Goal: Transaction & Acquisition: Purchase product/service

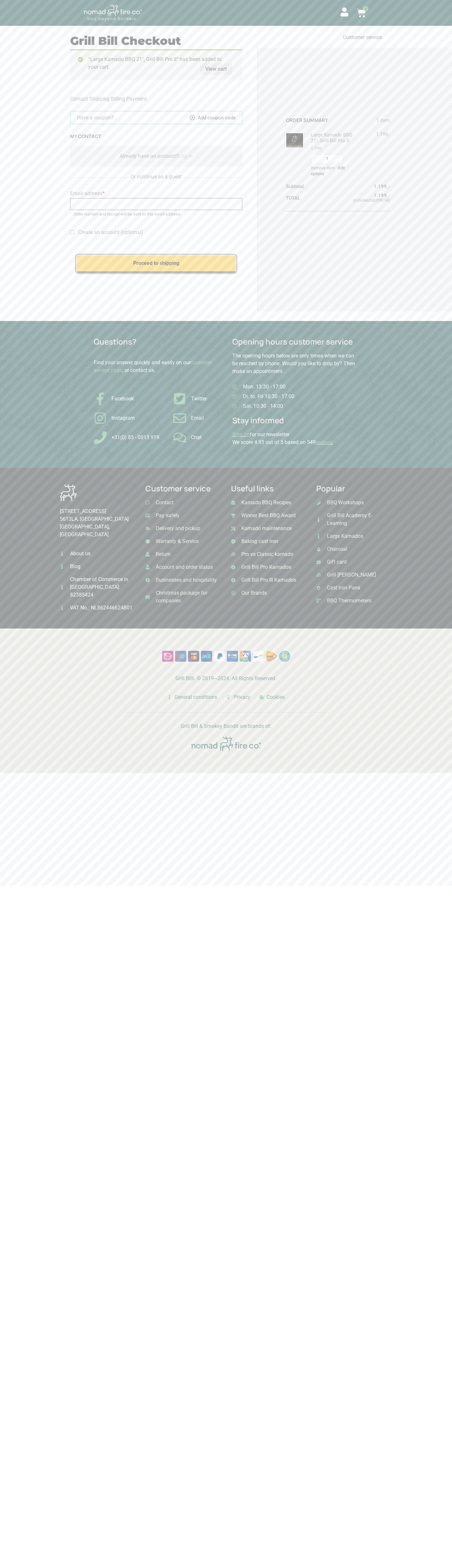
click at [226, 260] on button "Proceed to shipping" at bounding box center [156, 263] width 159 height 17
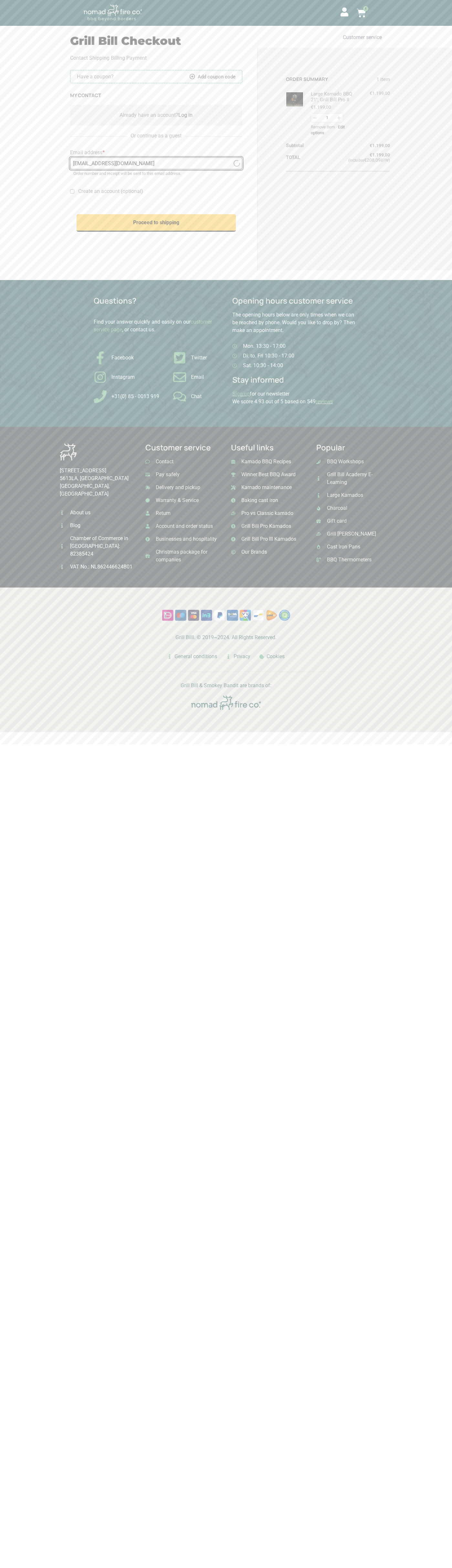
type input "[EMAIL_ADDRESS][DOMAIN_NAME]"
click at [131, 231] on button "Proceed to shipping" at bounding box center [156, 222] width 159 height 17
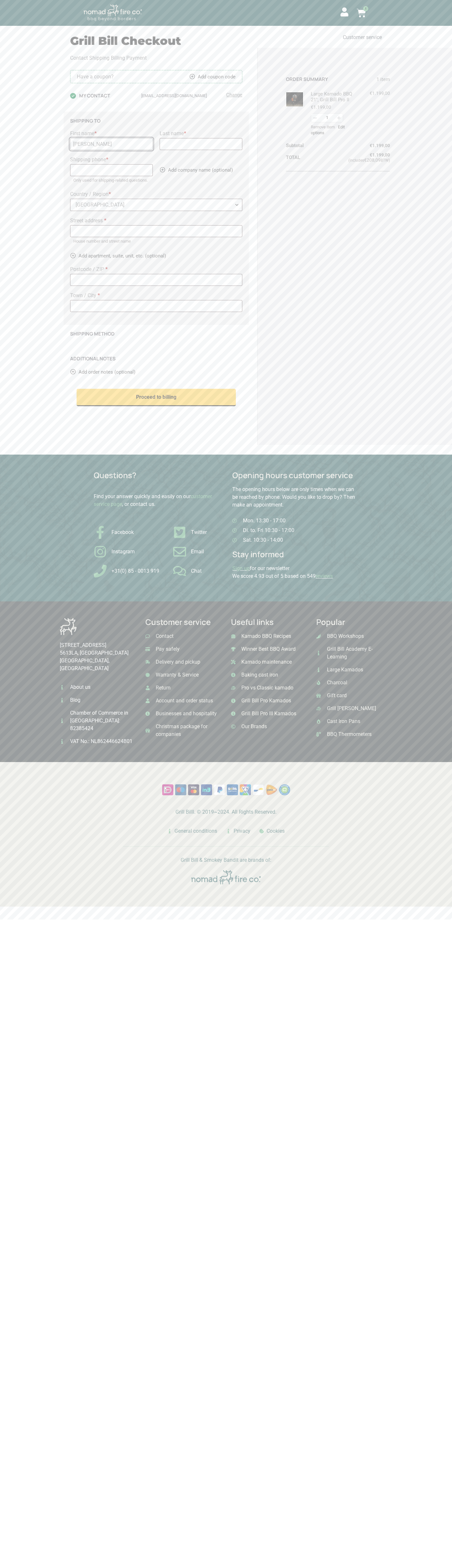
type input "[PERSON_NAME]"
type input "6502530000"
type input "[STREET_ADDRESS]"
type input "94043"
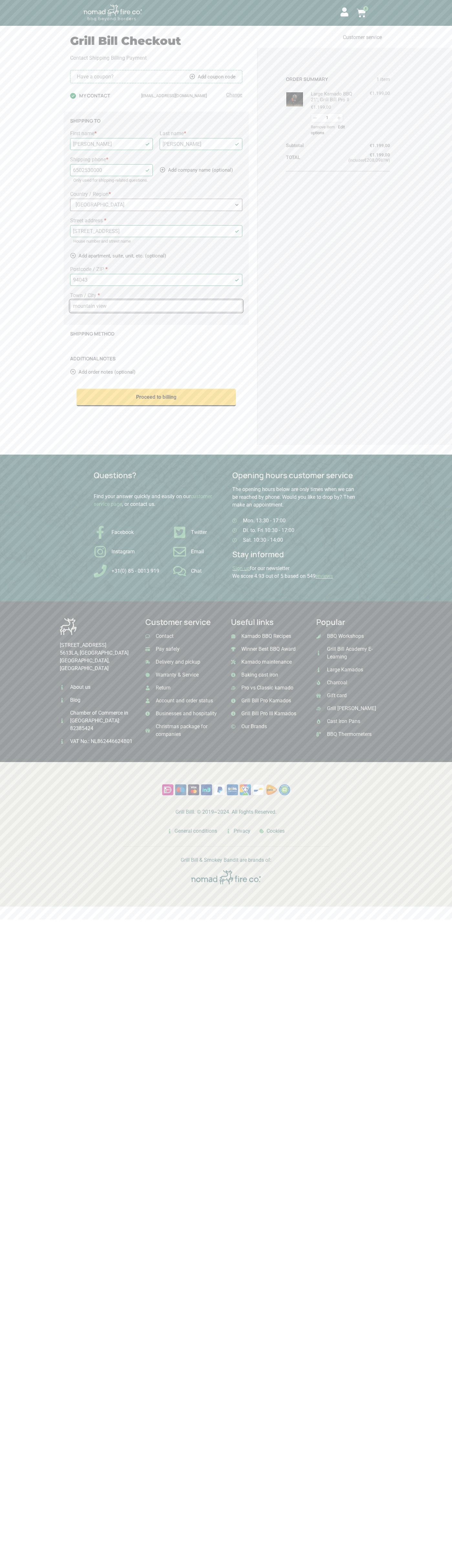
type input "mountain view"
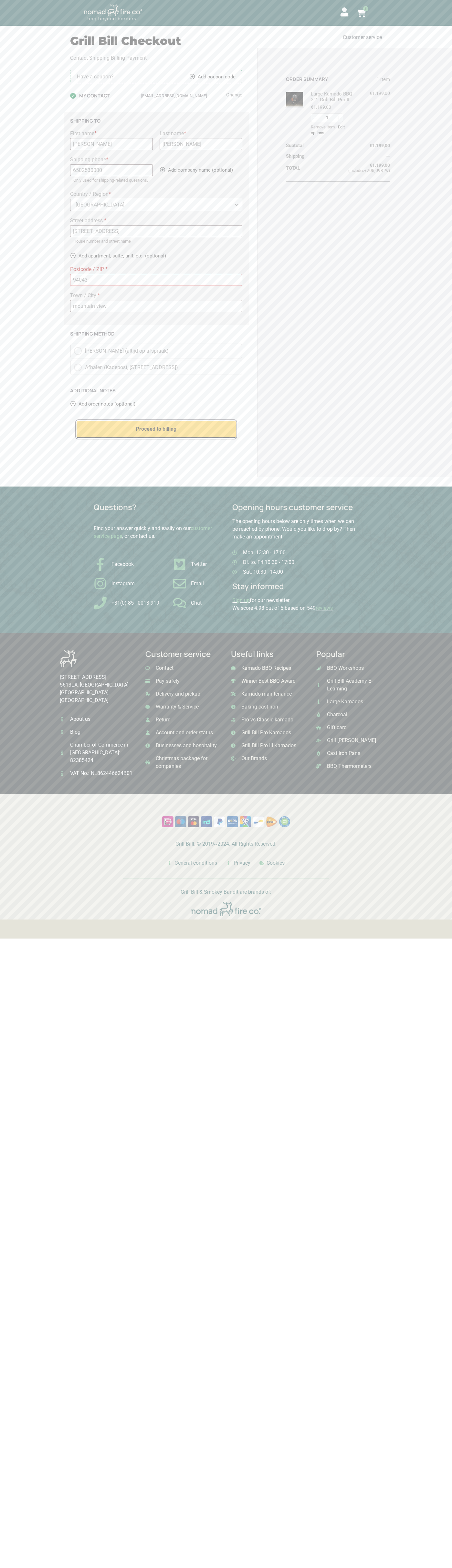
click at [131, 438] on button "Proceed to billing" at bounding box center [156, 429] width 159 height 17
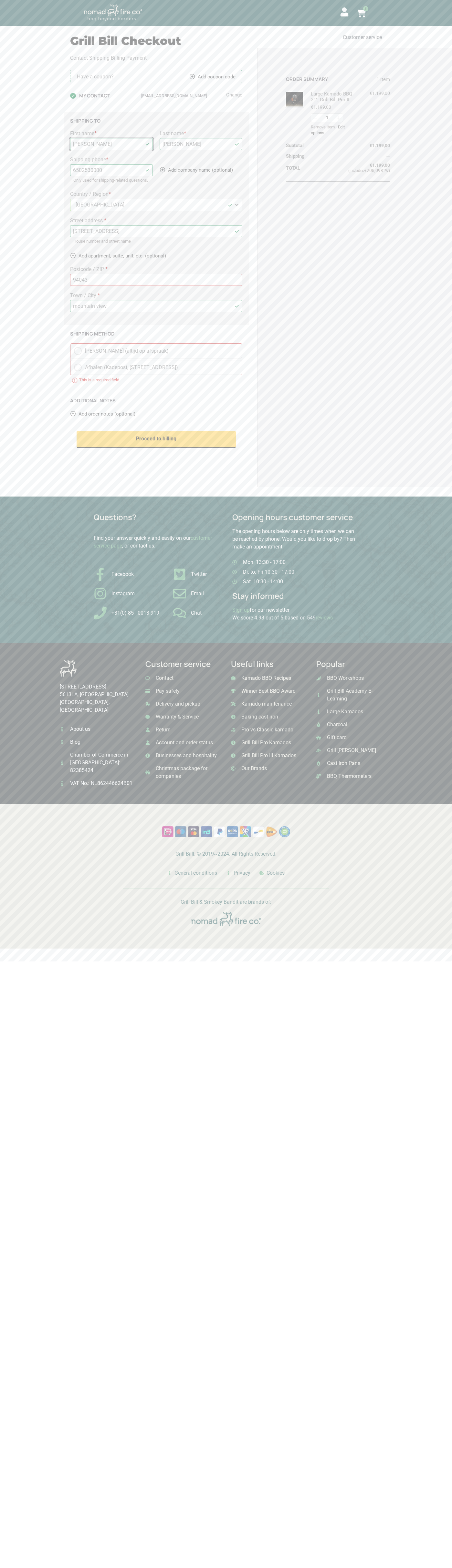
type input "[PERSON_NAME]"
type input "[STREET_ADDRESS]"
click at [131, 448] on button "Proceed to billing" at bounding box center [156, 438] width 159 height 17
